Goal: Information Seeking & Learning: Learn about a topic

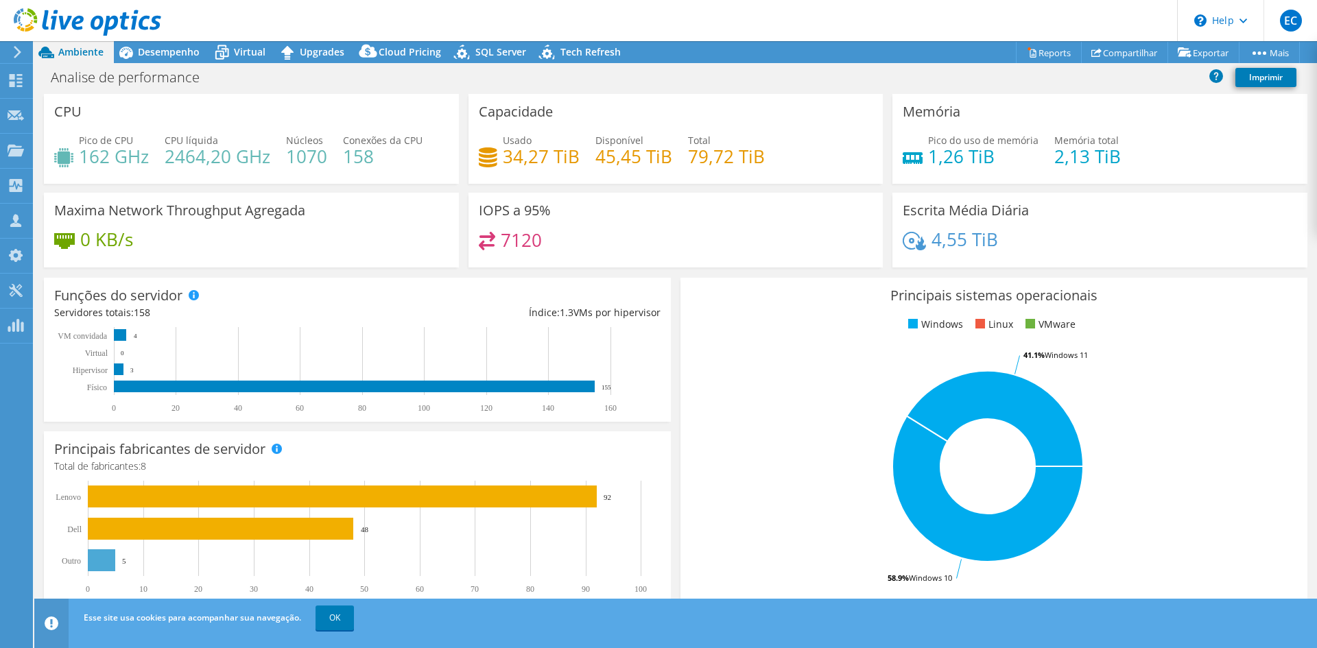
select select "USD"
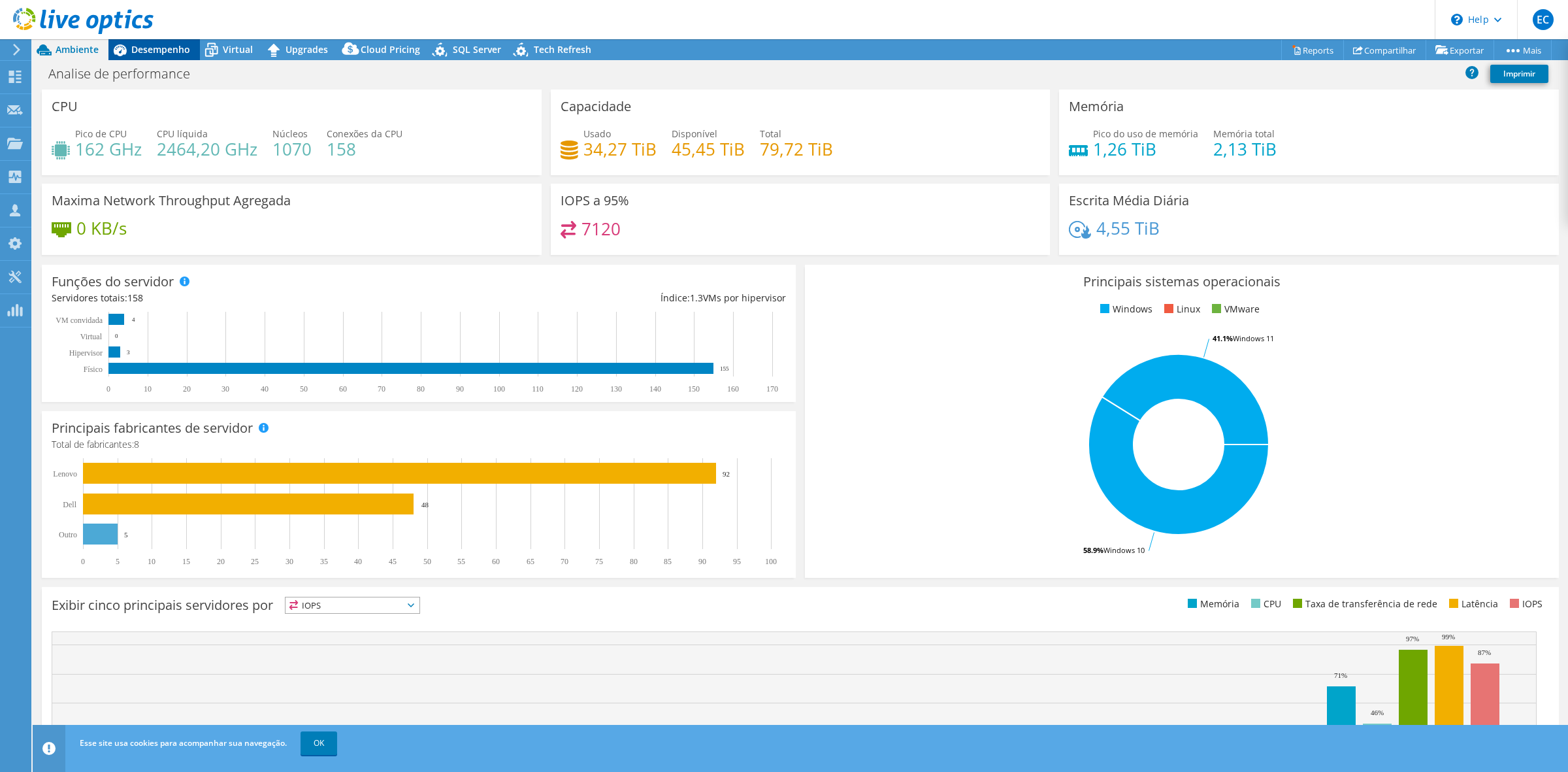
click at [154, 59] on div "Desempenho" at bounding box center [154, 50] width 91 height 21
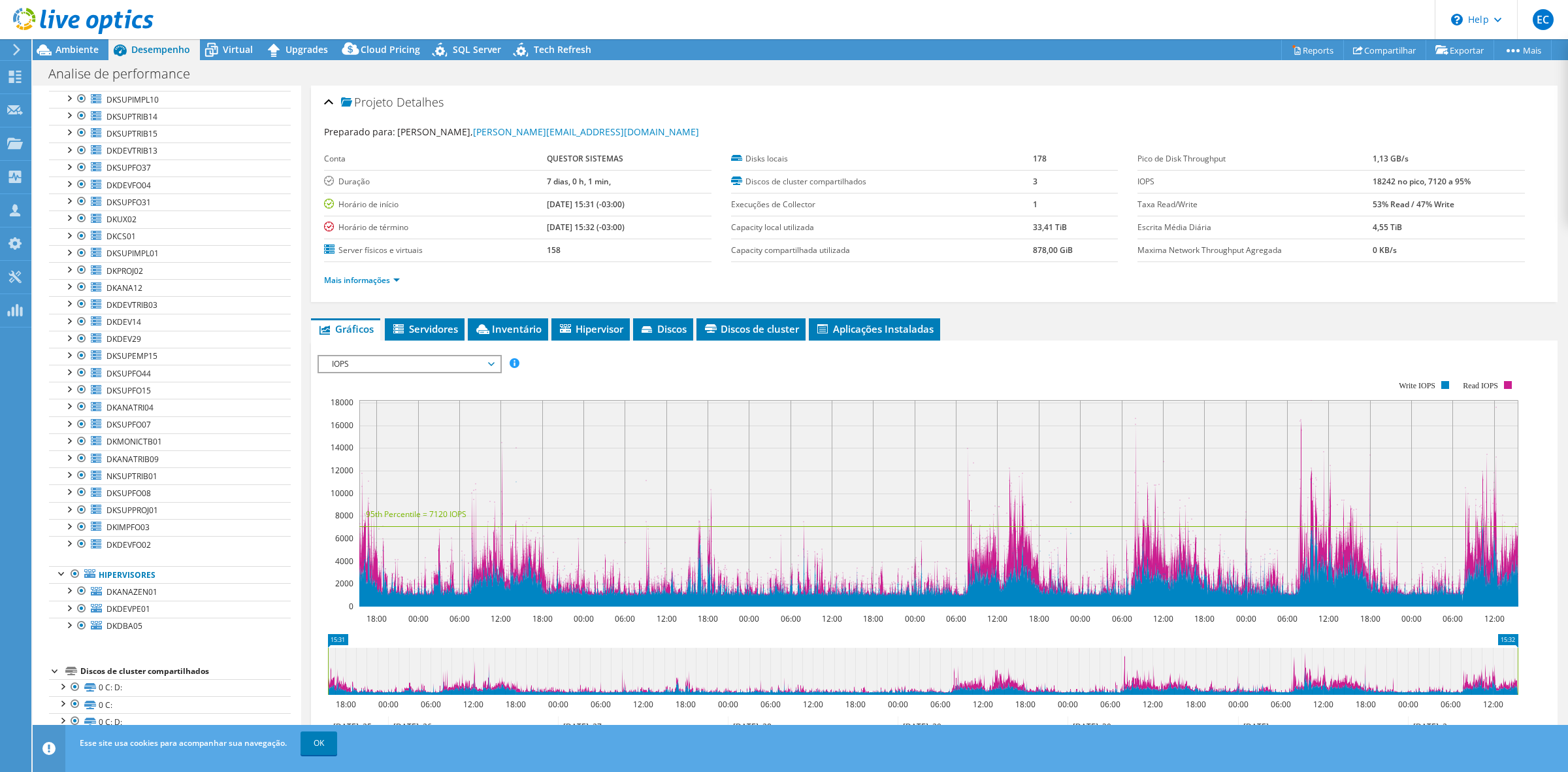
scroll to position [2308, 0]
click at [116, 593] on span "DKANAZEN01" at bounding box center [132, 592] width 51 height 11
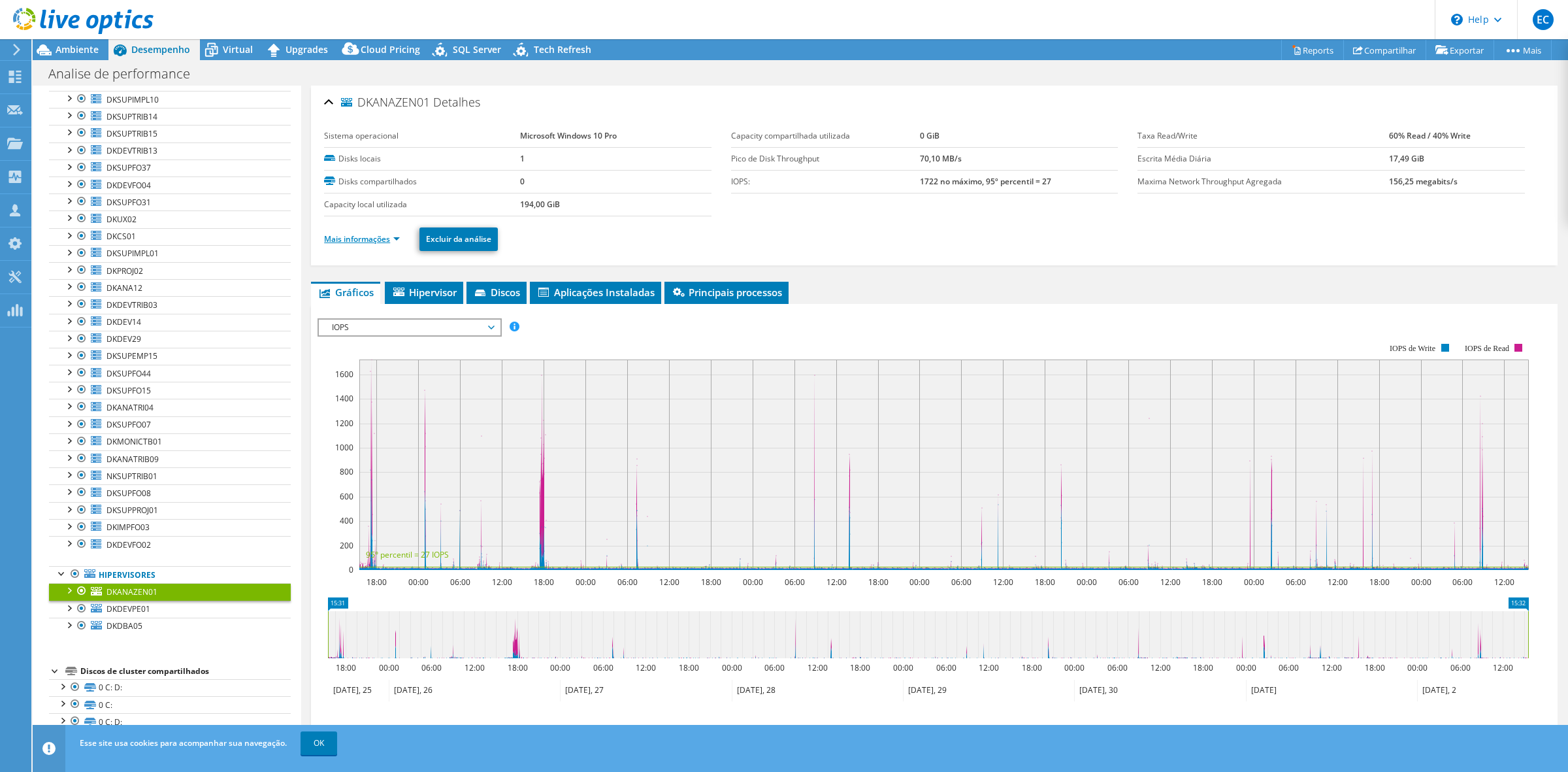
click at [377, 239] on link "Mais informações" at bounding box center [362, 239] width 76 height 11
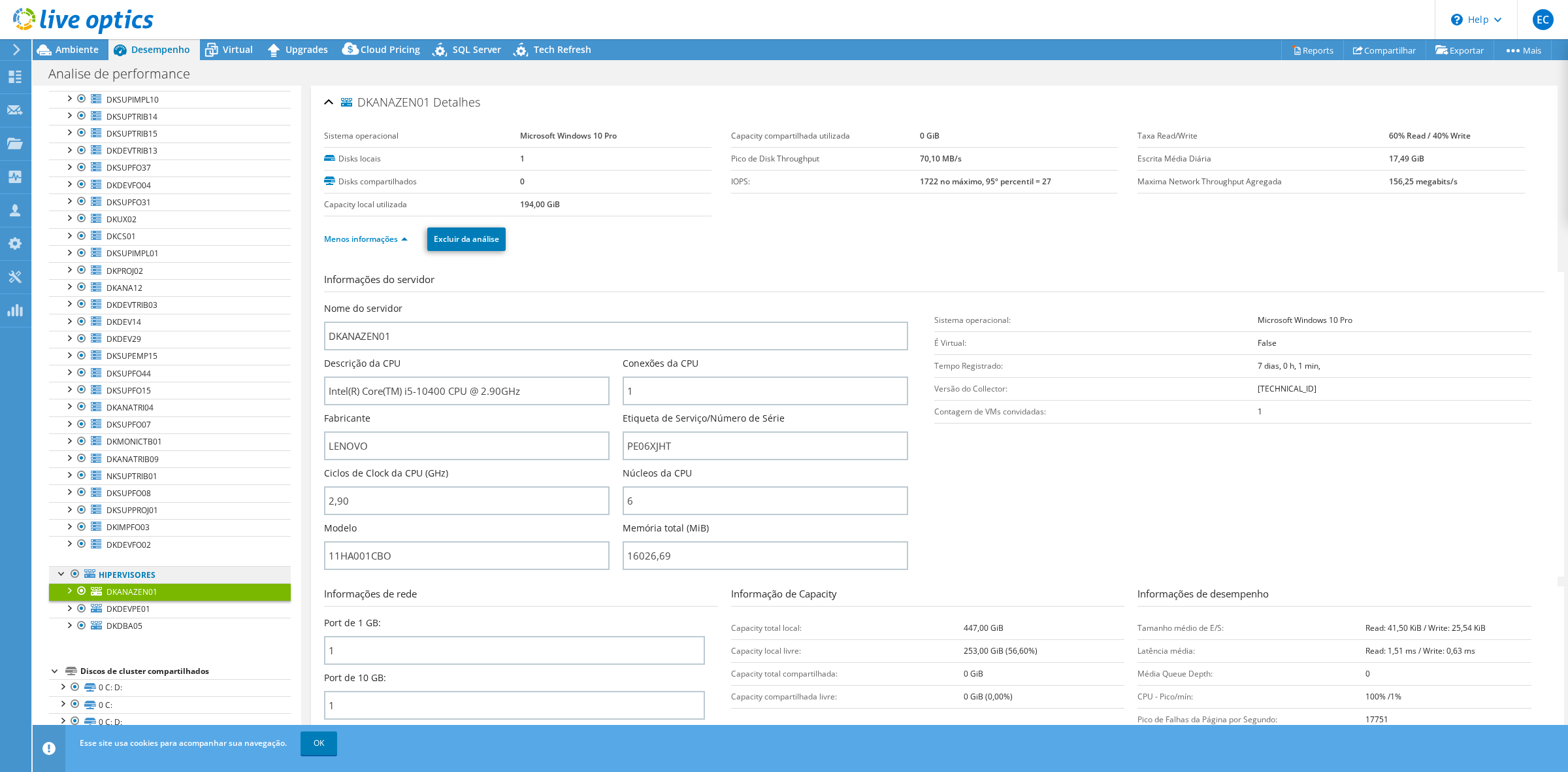
click at [132, 572] on link "Hipervisores" at bounding box center [170, 575] width 242 height 17
click at [130, 574] on link "Hipervisores" at bounding box center [170, 575] width 242 height 17
click at [330, 101] on div "DKANAZEN01 Detalhes" at bounding box center [934, 102] width 1220 height 28
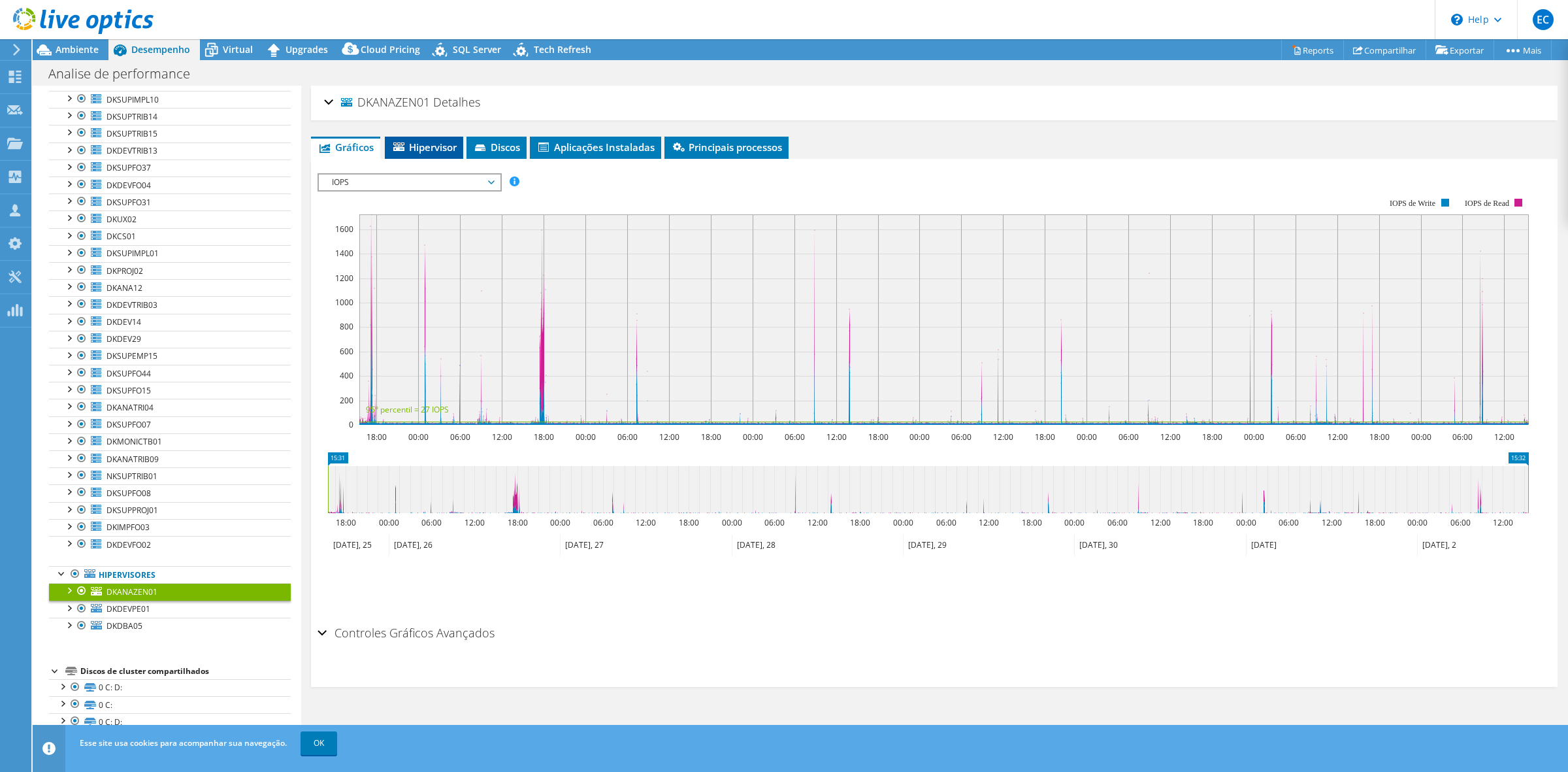
click at [428, 137] on li "Hipervisor" at bounding box center [424, 147] width 78 height 22
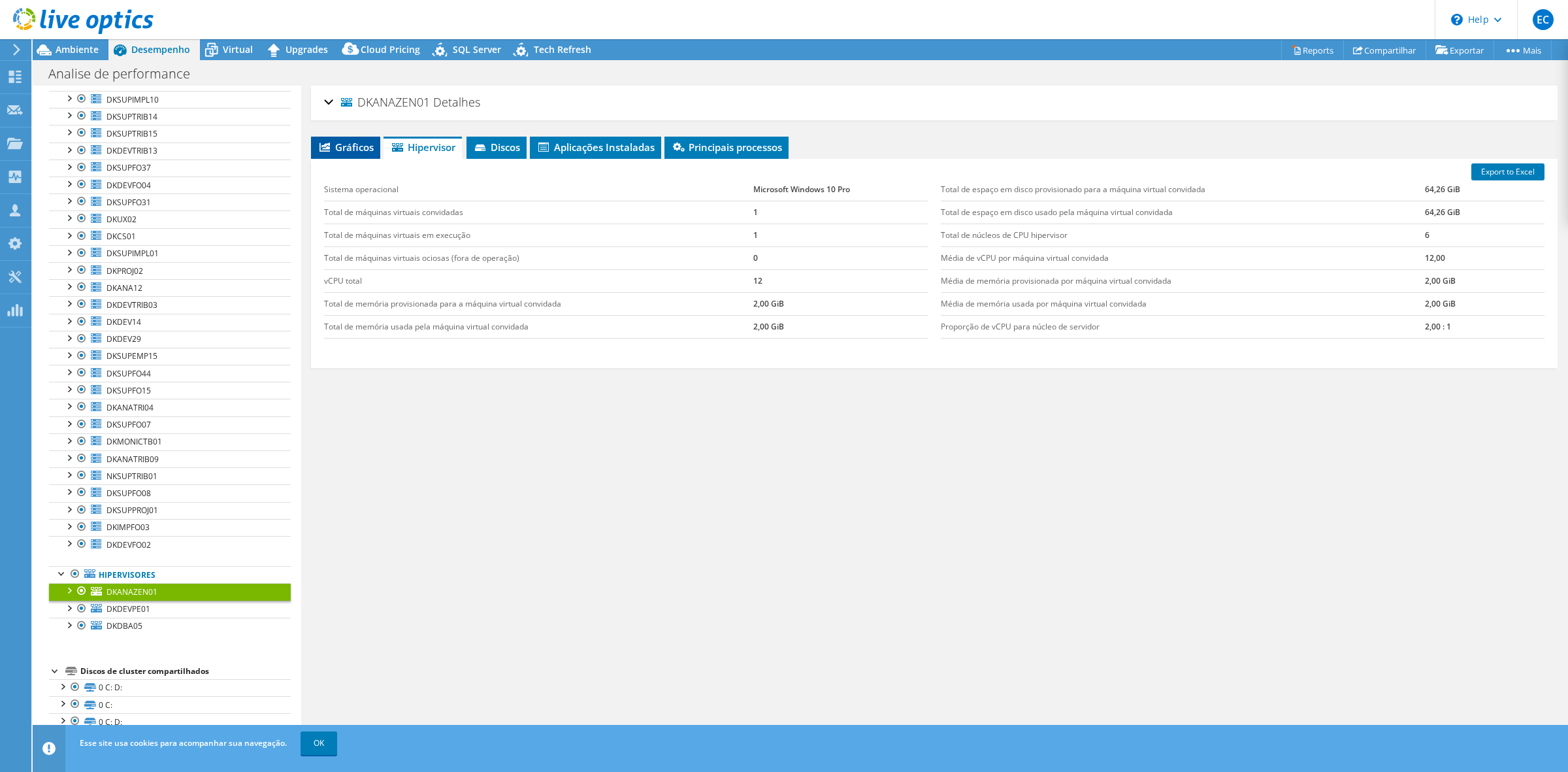
click at [368, 145] on span "Gráficos" at bounding box center [345, 147] width 56 height 13
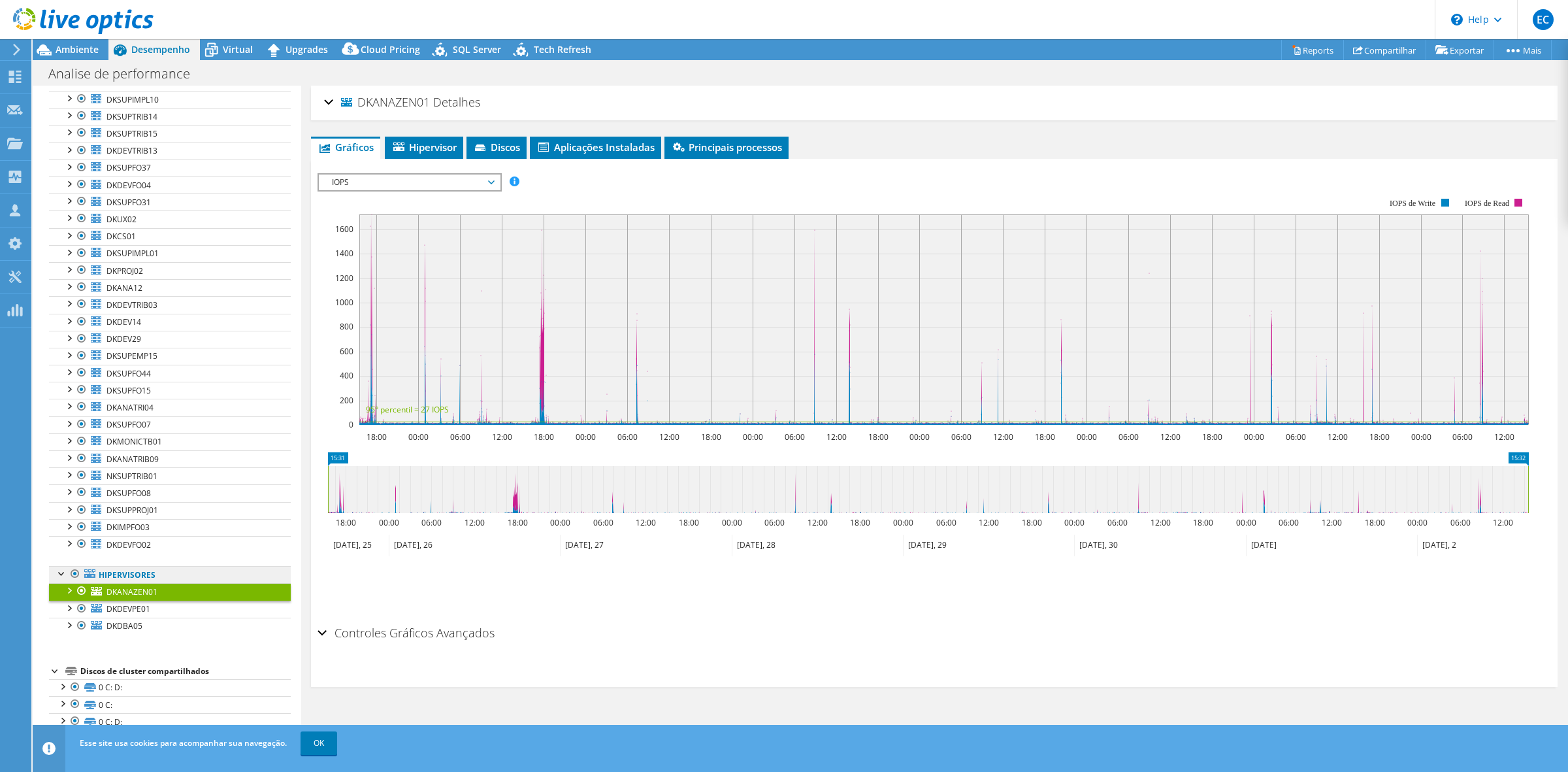
click at [125, 574] on link "Hipervisores" at bounding box center [170, 575] width 242 height 17
click at [57, 572] on div at bounding box center [62, 573] width 13 height 13
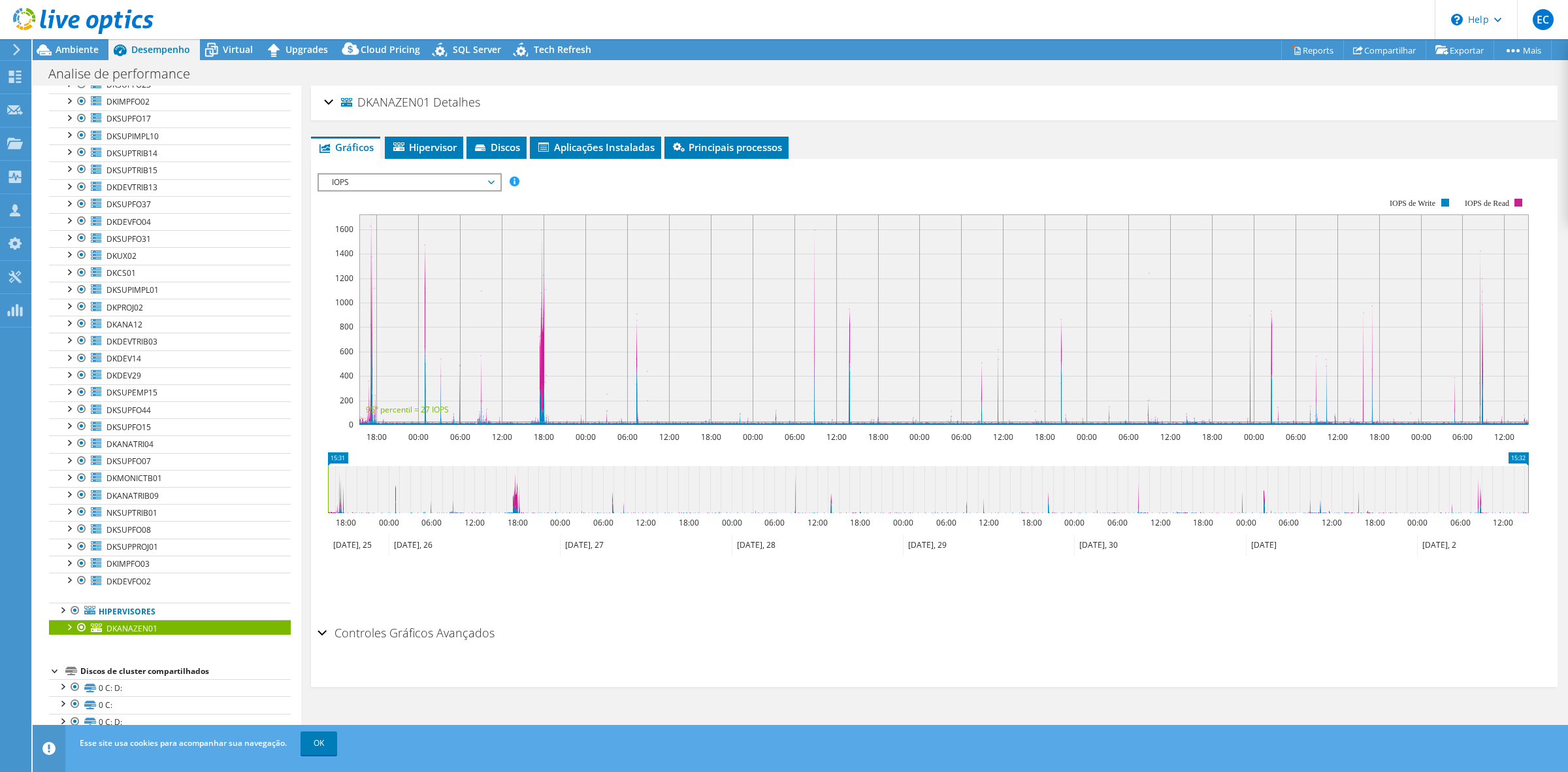
scroll to position [2257, 0]
click at [82, 618] on link "Hipervisores" at bounding box center [170, 626] width 242 height 17
click at [108, 618] on link "Hipervisores" at bounding box center [170, 626] width 242 height 17
click at [57, 618] on div at bounding box center [62, 624] width 13 height 13
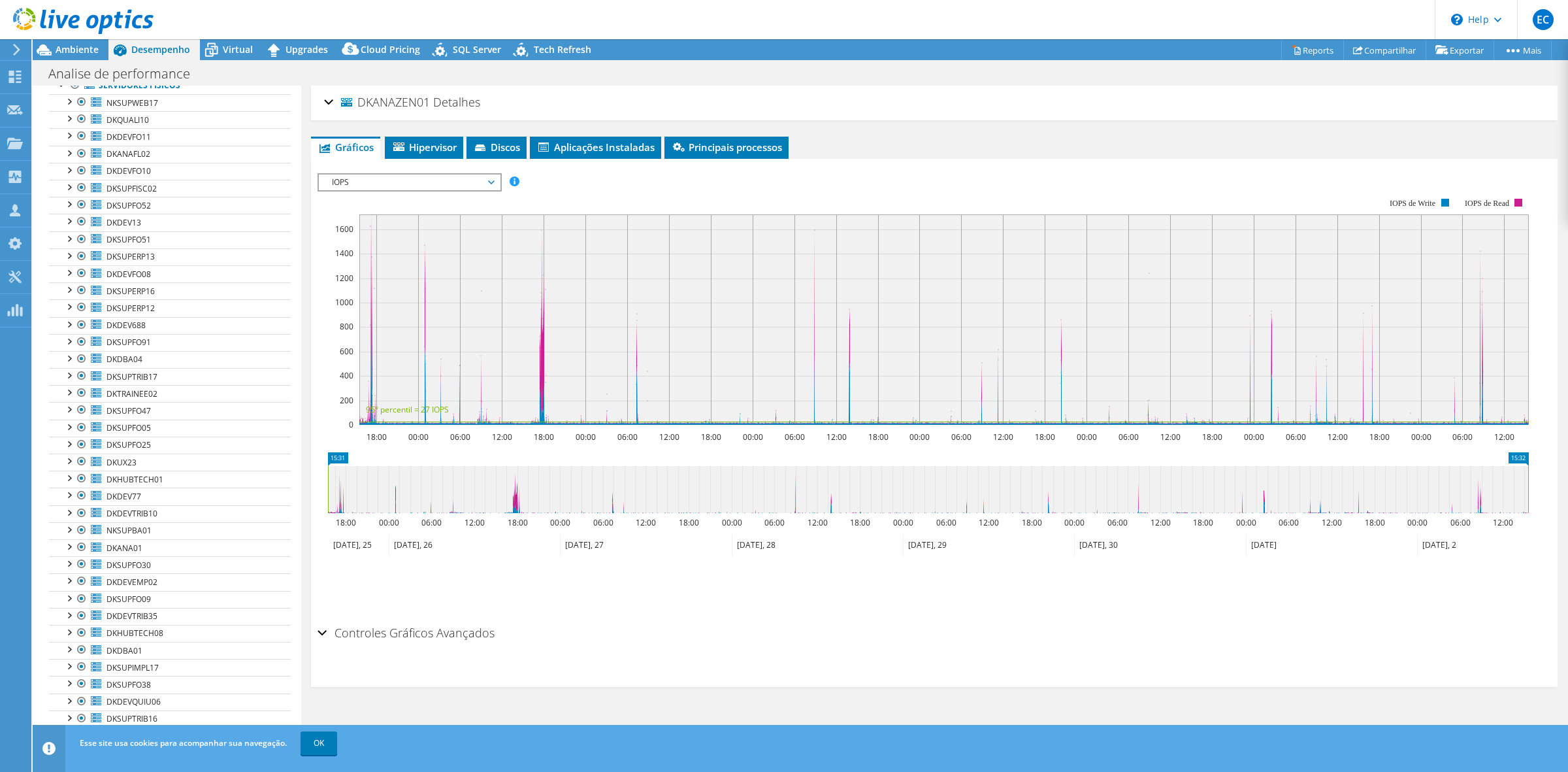
scroll to position [0, 0]
click at [109, 167] on link "Servidores físicos" at bounding box center [170, 173] width 242 height 17
click at [59, 166] on div at bounding box center [62, 171] width 13 height 13
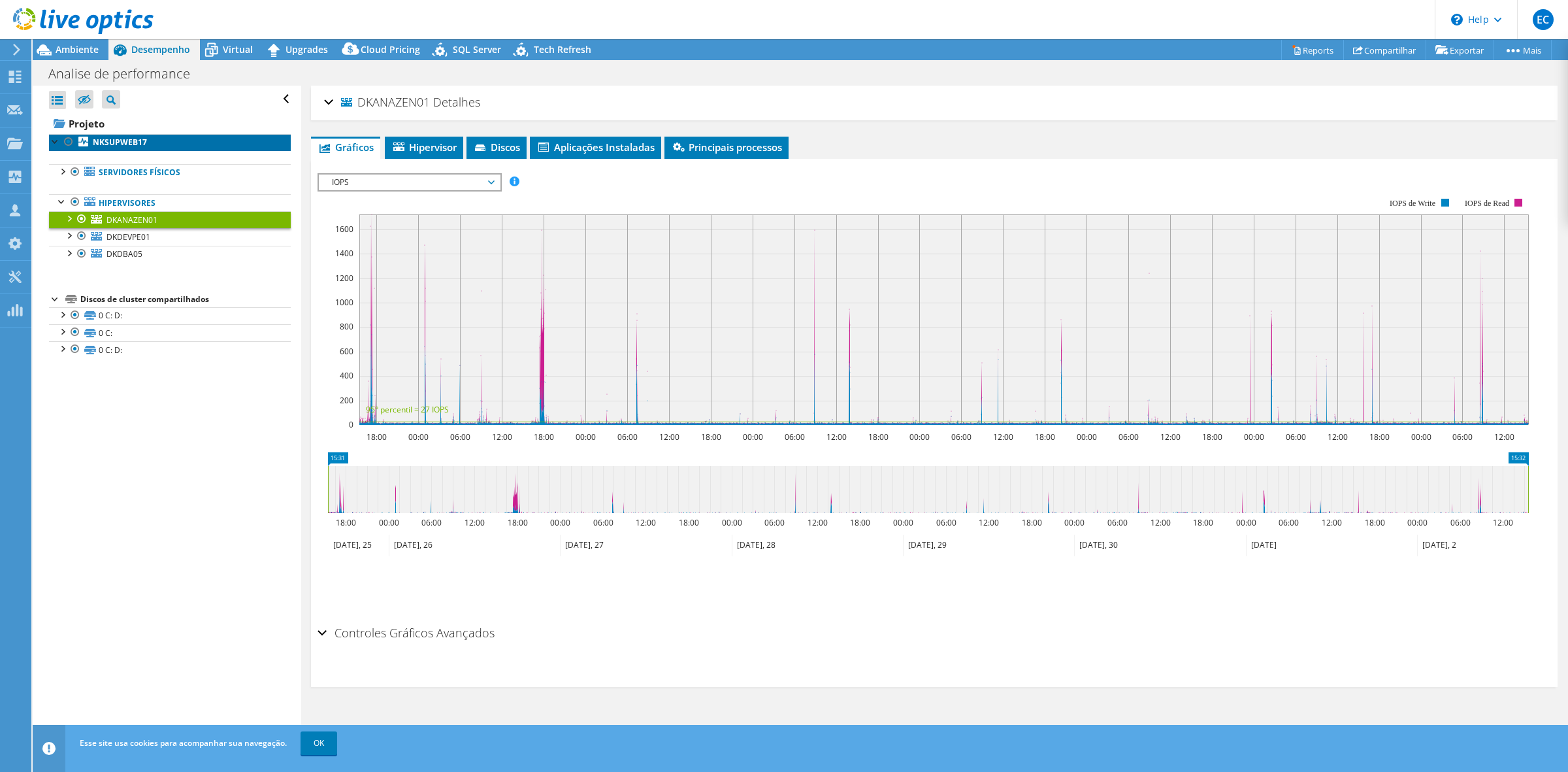
click at [137, 140] on b "NKSUPWEB17" at bounding box center [119, 142] width 54 height 11
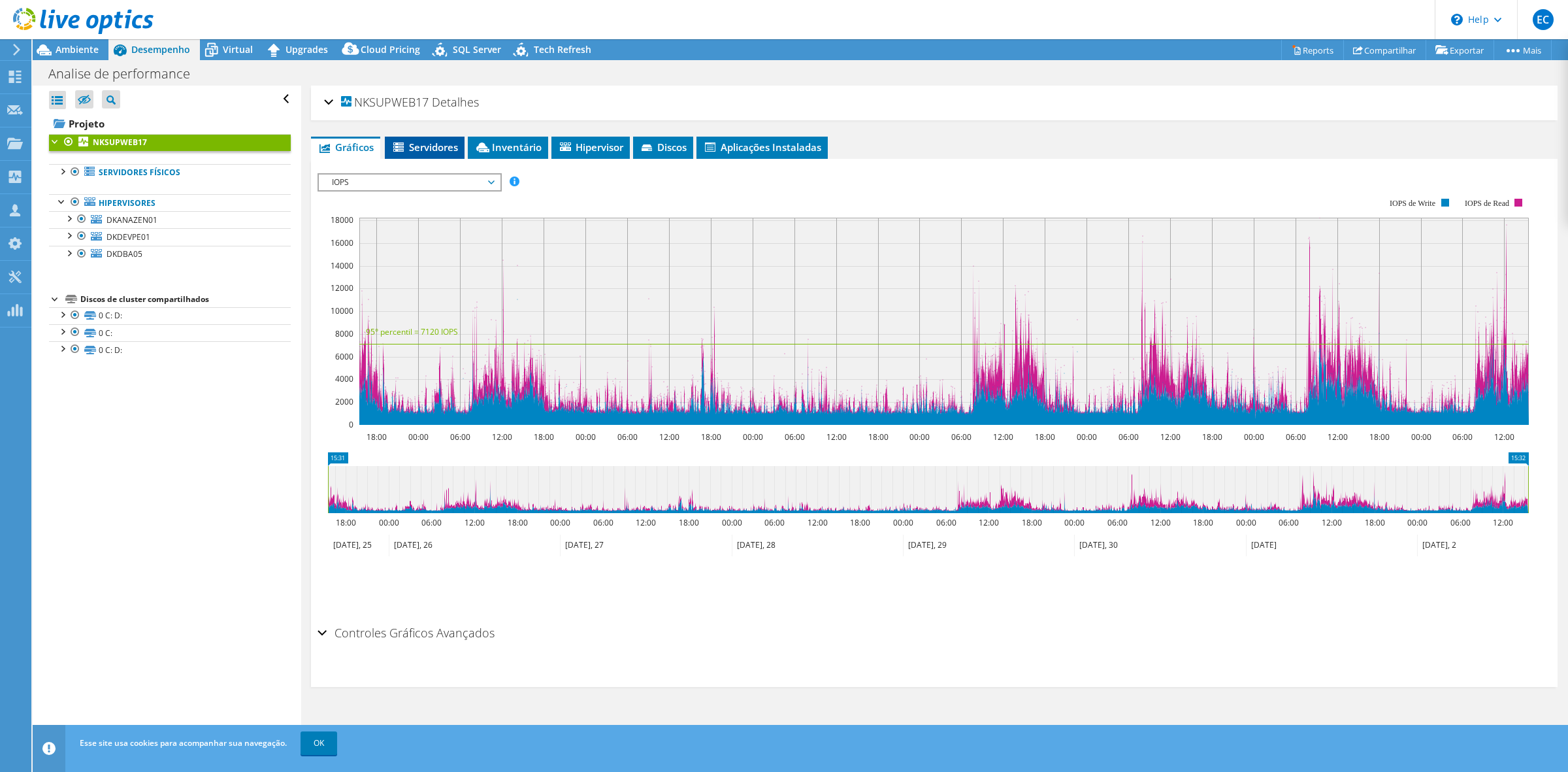
click at [419, 144] on span "Servidores" at bounding box center [425, 147] width 67 height 13
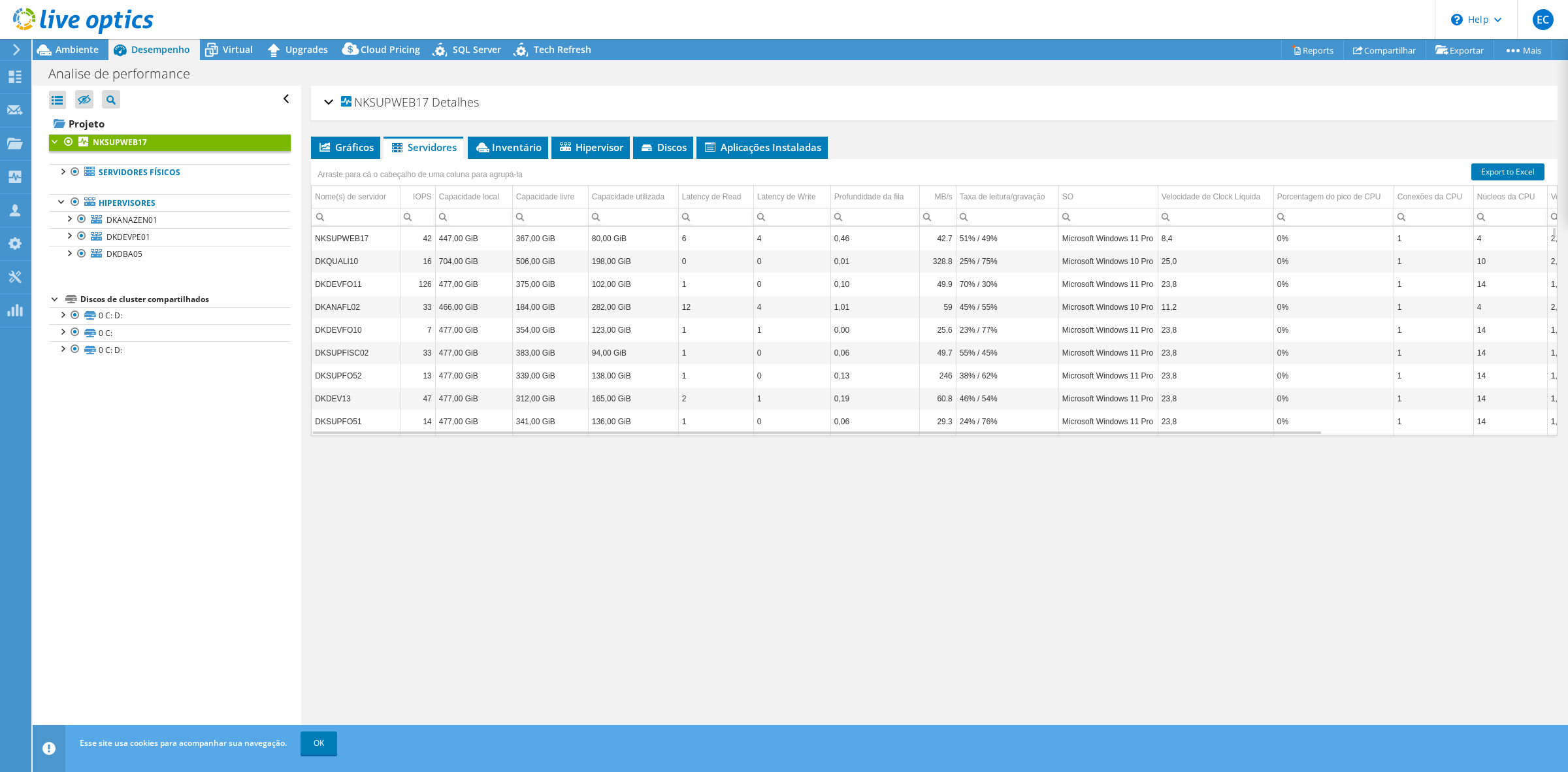
click at [534, 132] on div "NKSUPWEB17 Detalhes Duração 7 [PERSON_NAME], 0 h, 1 min, Horário de início [DAT…" at bounding box center [934, 416] width 1266 height 661
click at [532, 138] on li "Inventário" at bounding box center [508, 147] width 80 height 22
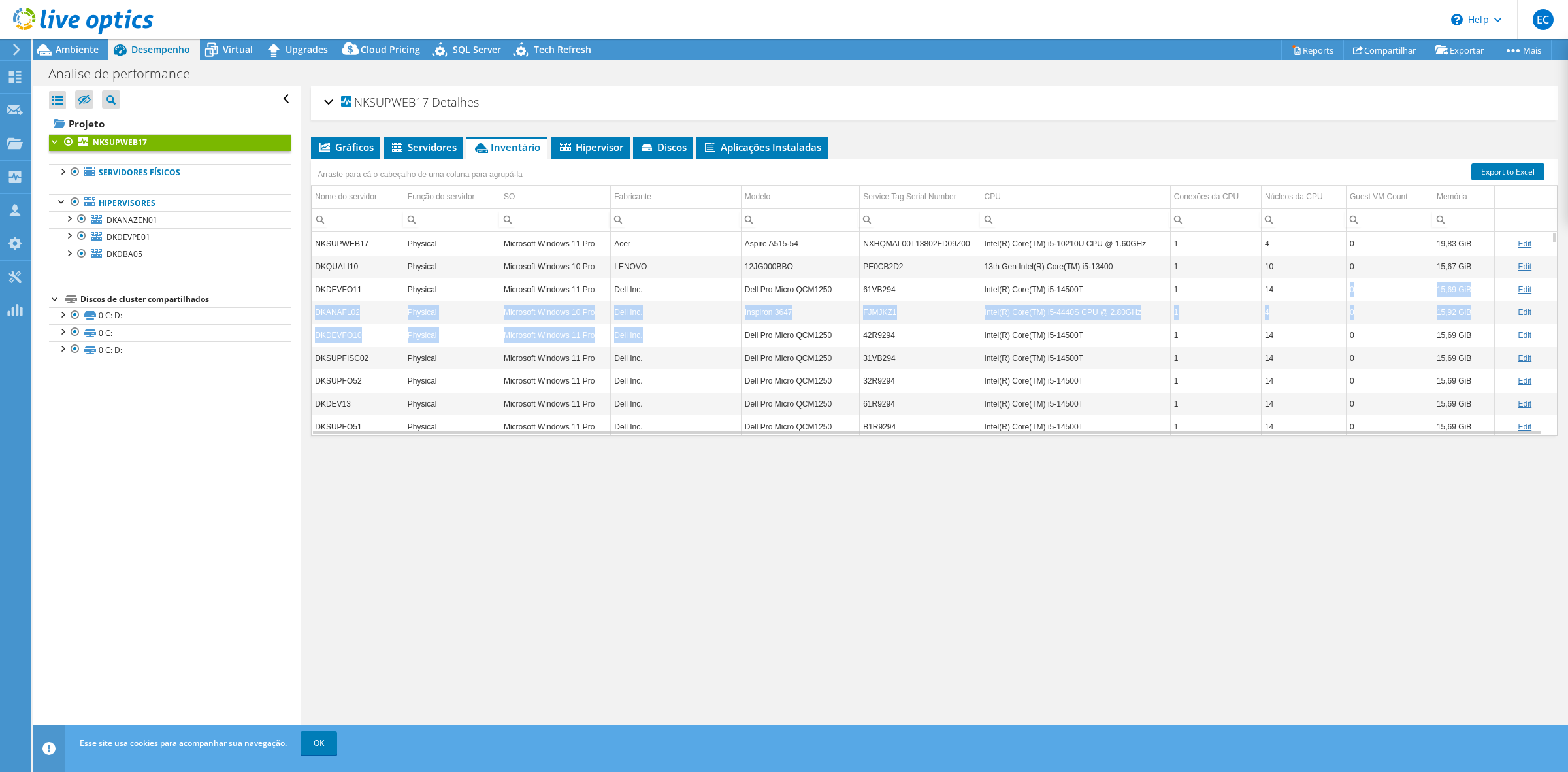
drag, startPoint x: 1357, startPoint y: 281, endPoint x: 714, endPoint y: 324, distance: 644.4
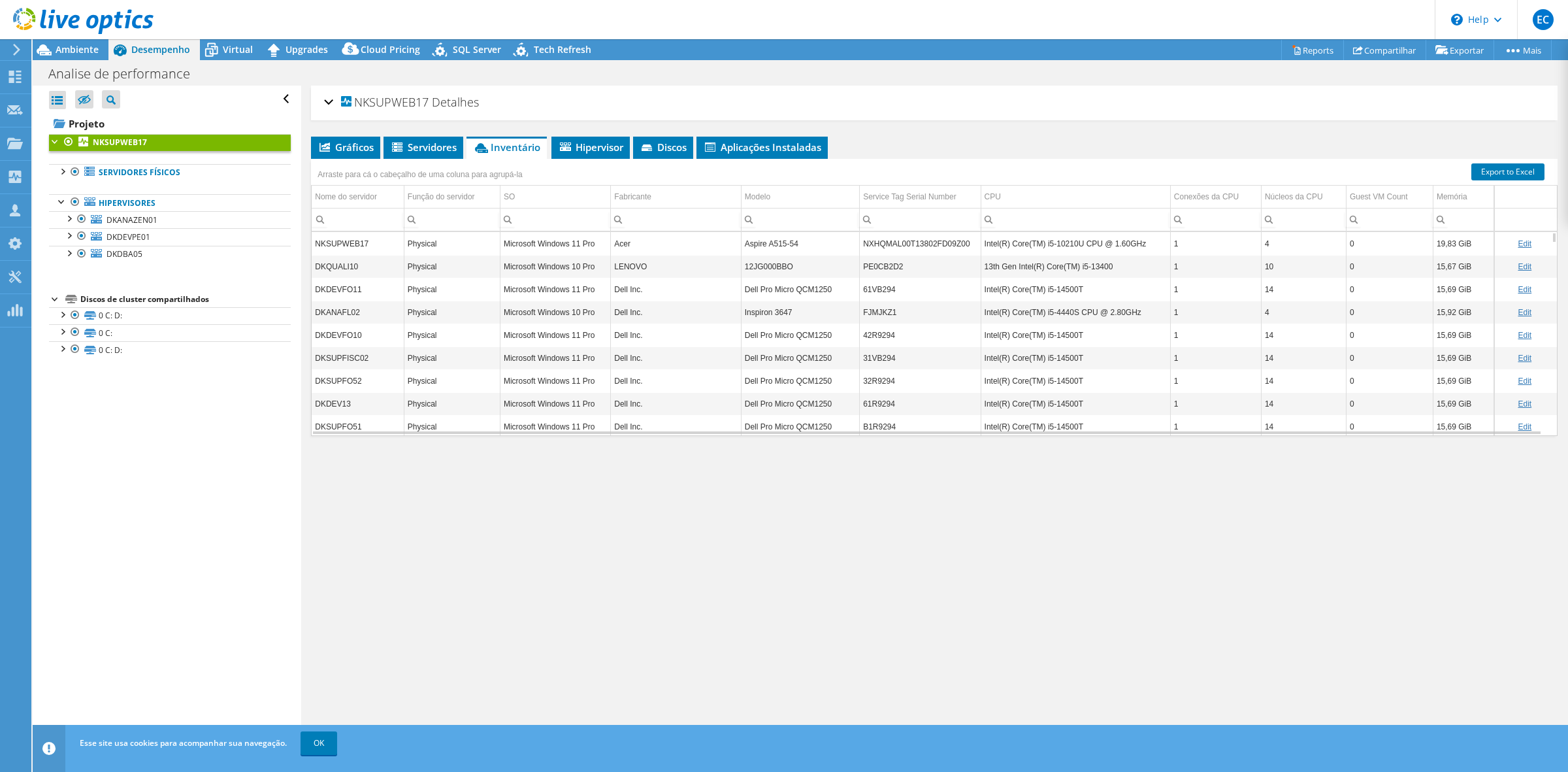
click at [632, 503] on div "NKSUPWEB17 Detalhes Duração 7 [PERSON_NAME], 0 h, 1 min, Horário de início [DAT…" at bounding box center [934, 416] width 1266 height 661
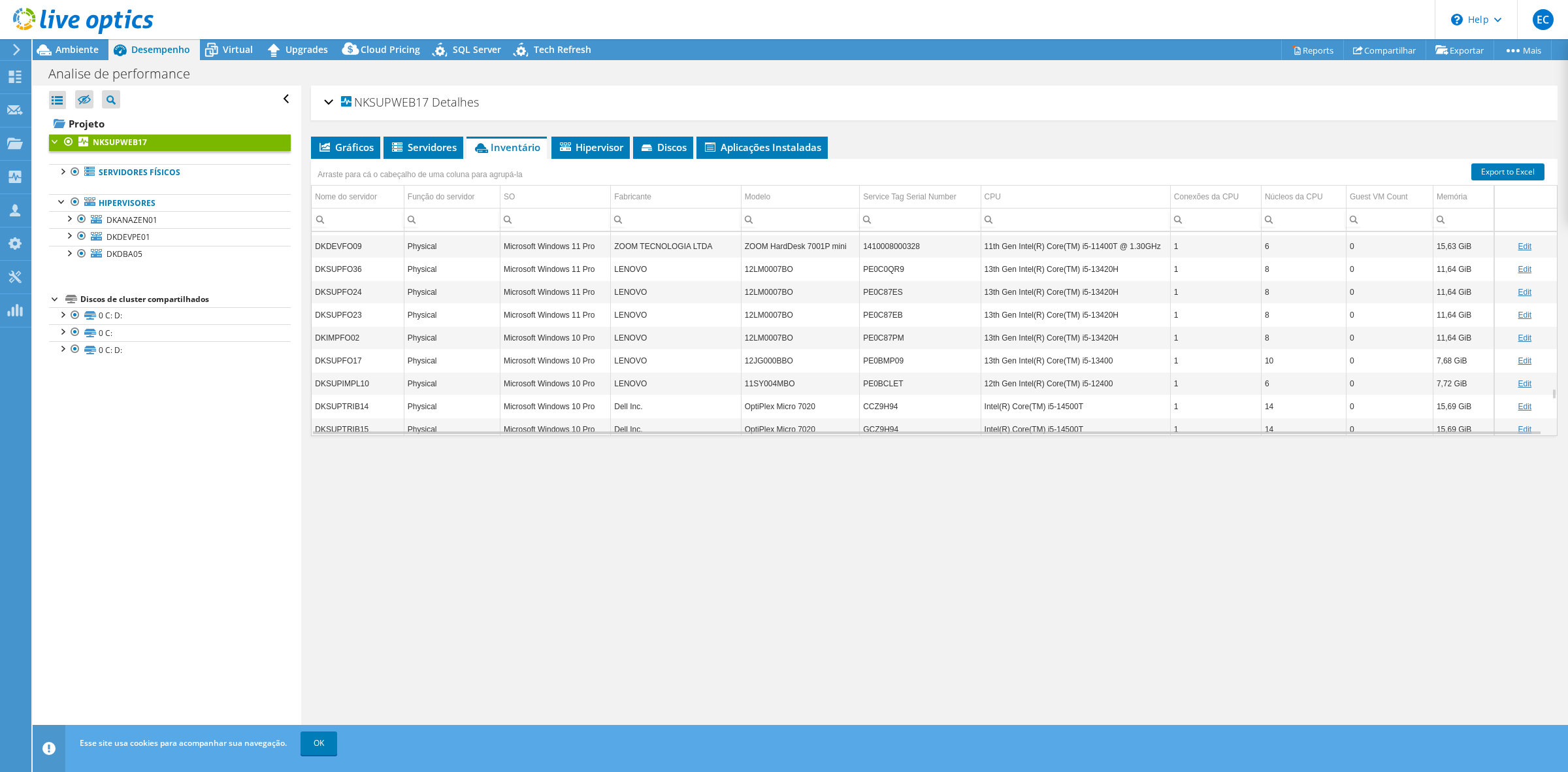
scroll to position [3299, 0]
click at [426, 295] on div "Hypervisor" at bounding box center [452, 286] width 89 height 15
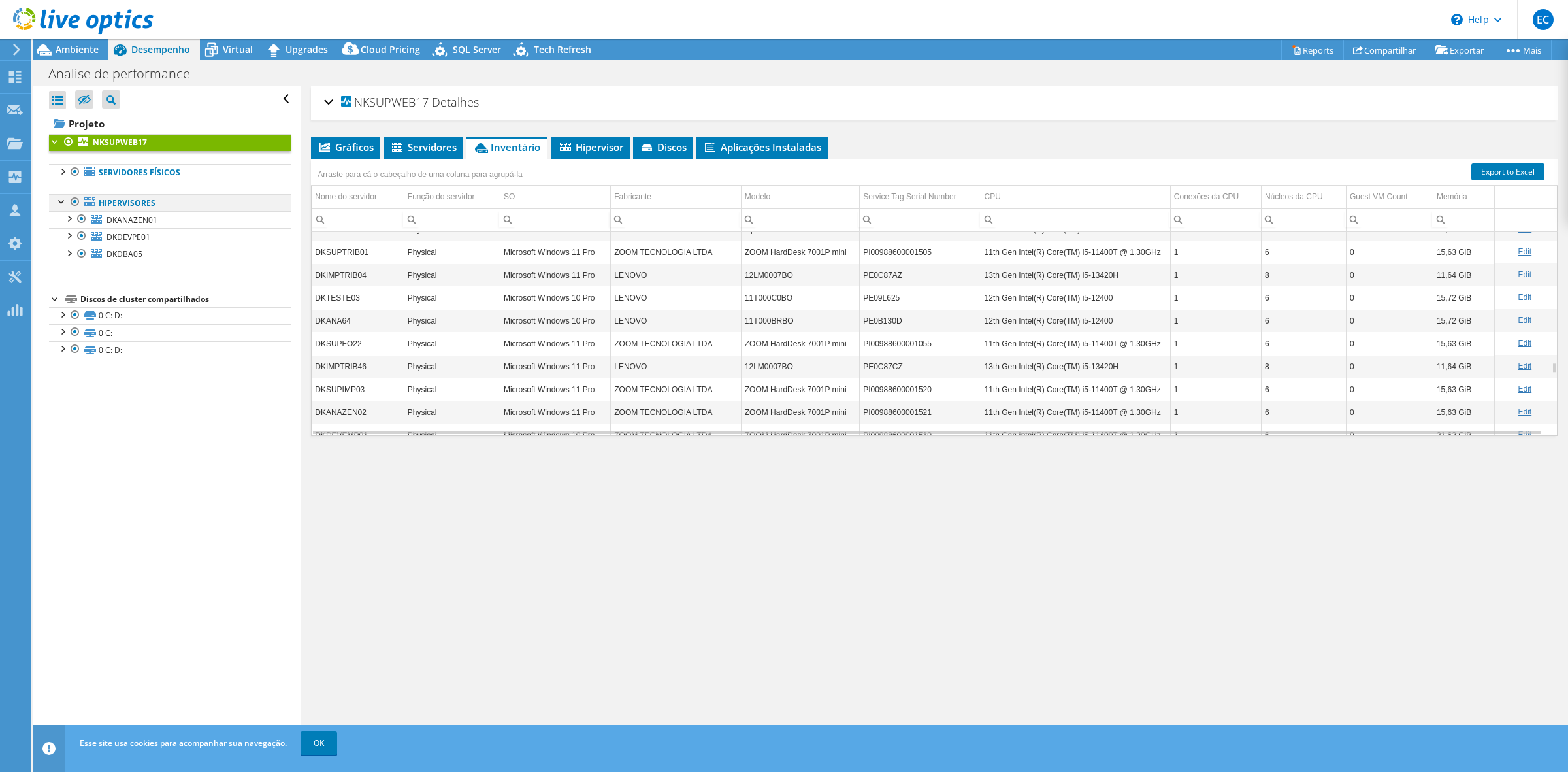
click at [70, 200] on div at bounding box center [75, 202] width 13 height 15
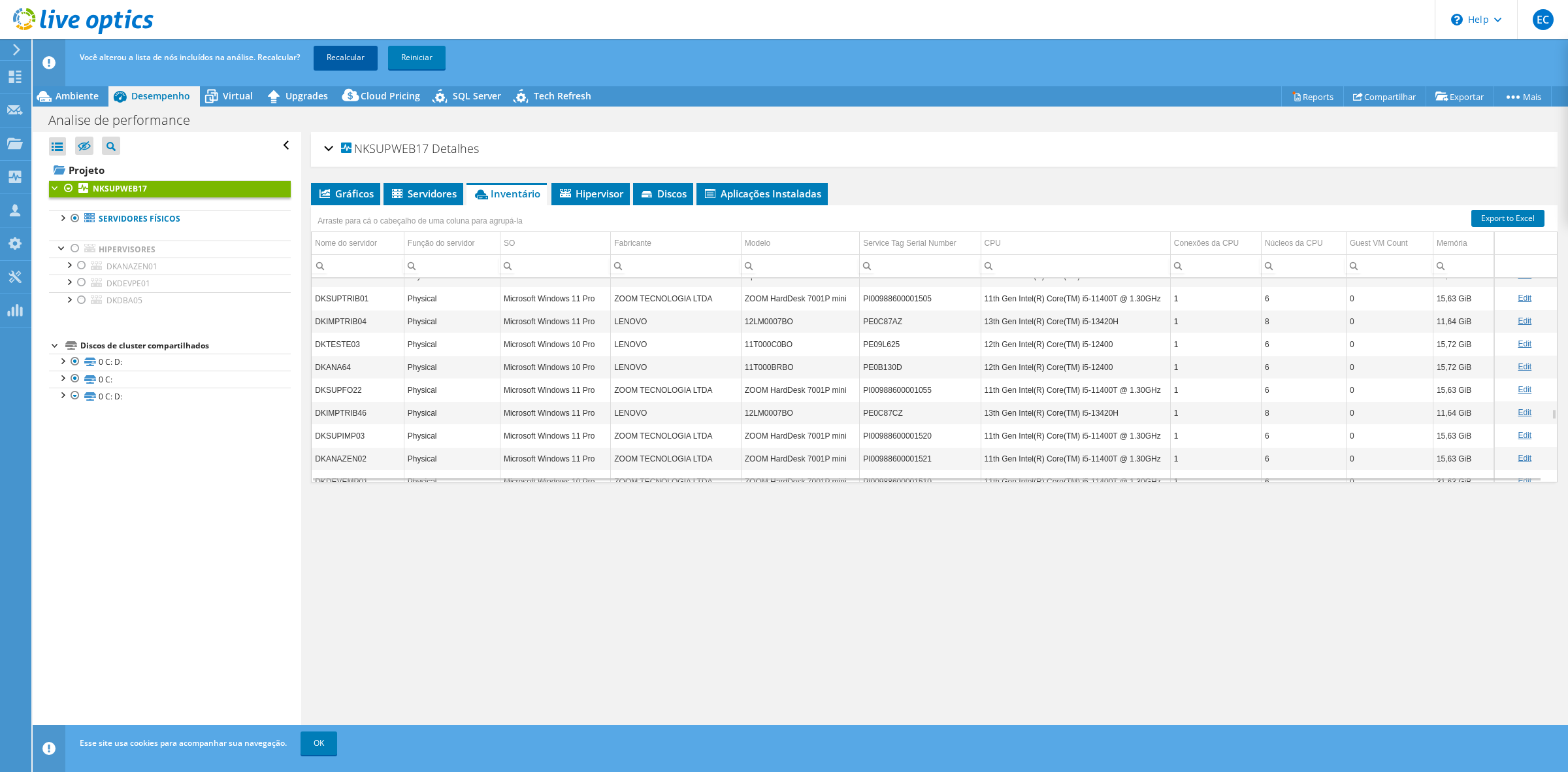
click at [341, 60] on link "Recalcular" at bounding box center [345, 57] width 64 height 24
